Goal: Task Accomplishment & Management: Complete application form

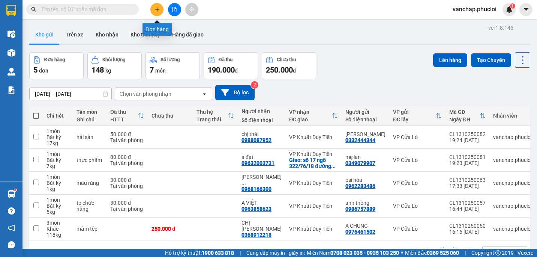
click at [155, 7] on icon "plus" at bounding box center [157, 9] width 5 height 5
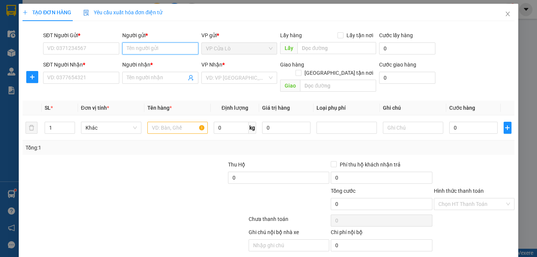
click at [164, 51] on input "Người gửi *" at bounding box center [160, 48] width 76 height 12
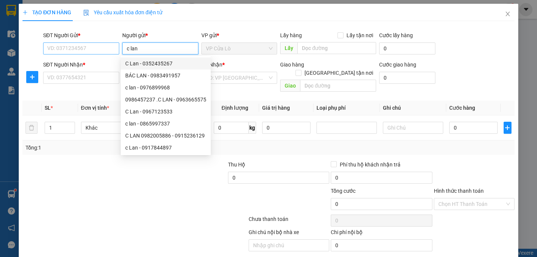
type input "c lan"
click at [59, 47] on input "SĐT Người Gửi *" at bounding box center [81, 48] width 76 height 12
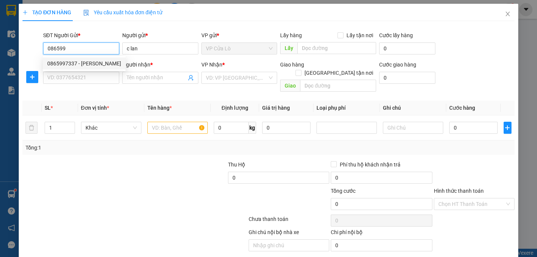
click at [87, 62] on div "0865997337 - [PERSON_NAME]" at bounding box center [84, 63] width 74 height 8
type input "0865997337"
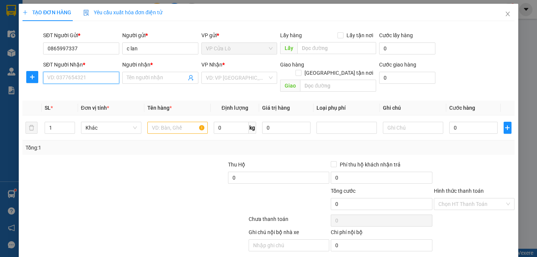
click at [78, 75] on input "SĐT Người Nhận *" at bounding box center [81, 78] width 76 height 12
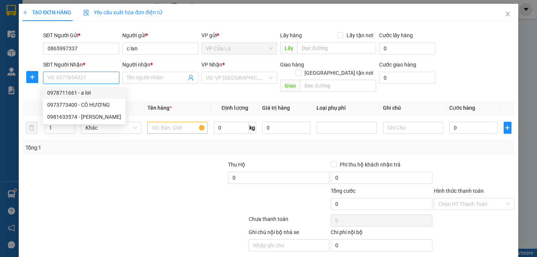
click at [78, 95] on div "0978711661 - a lơi" at bounding box center [84, 93] width 74 height 8
type input "0978711661"
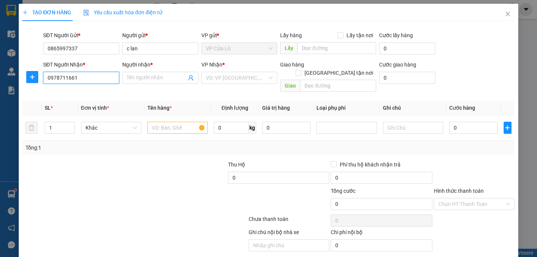
type input "a lơi"
click at [170, 122] on input "text" at bounding box center [177, 128] width 60 height 12
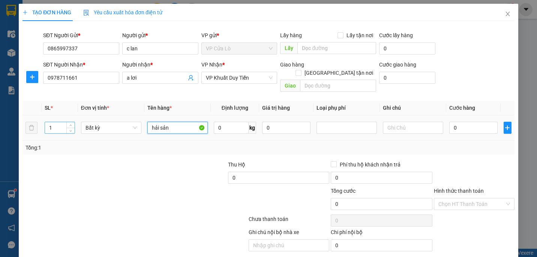
type input "hải sản"
click at [56, 122] on input "1" at bounding box center [60, 127] width 30 height 11
type input "3"
click at [135, 168] on div at bounding box center [176, 173] width 103 height 26
click at [225, 122] on input "0" at bounding box center [231, 128] width 35 height 12
